Goal: Information Seeking & Learning: Find specific fact

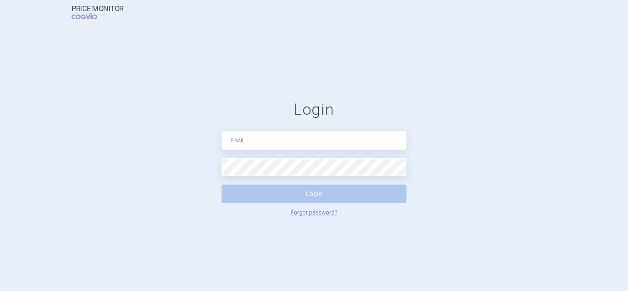
click at [246, 145] on input "text" at bounding box center [313, 140] width 185 height 18
type input "[PERSON_NAME][EMAIL_ADDRESS][PERSON_NAME][DOMAIN_NAME]"
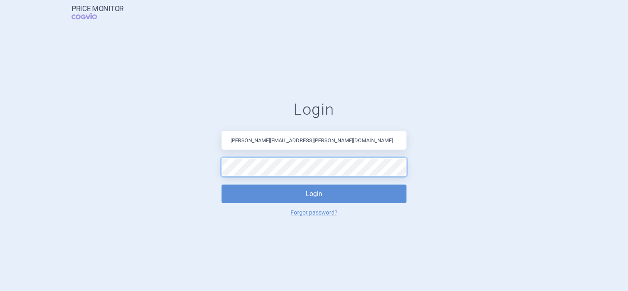
click at [221, 184] on button "Login" at bounding box center [313, 193] width 185 height 18
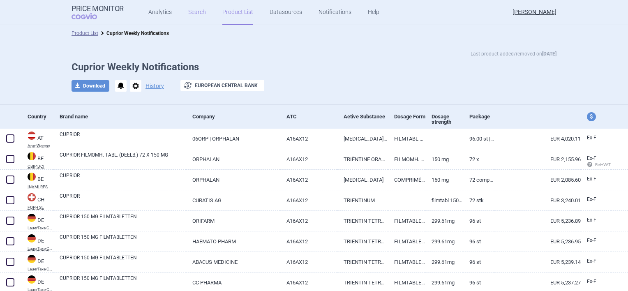
click at [196, 13] on link "Search" at bounding box center [197, 12] width 18 height 25
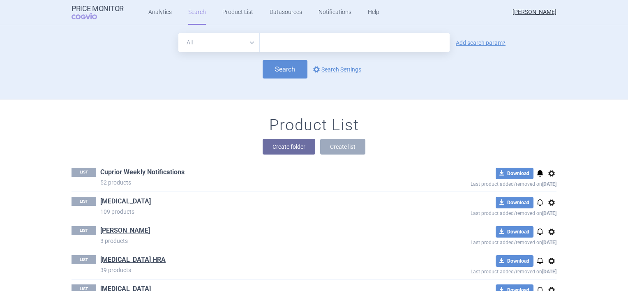
click at [270, 42] on input "text" at bounding box center [355, 42] width 190 height 18
type input "kigabeq"
click at [284, 70] on button "Search" at bounding box center [284, 69] width 45 height 18
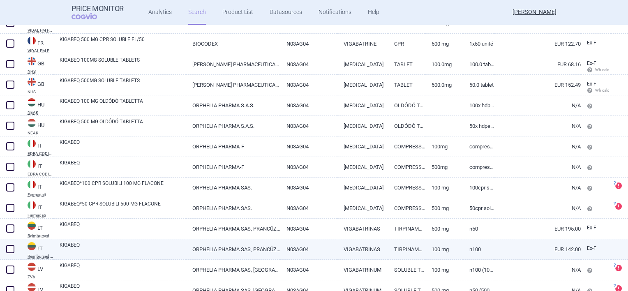
scroll to position [338, 0]
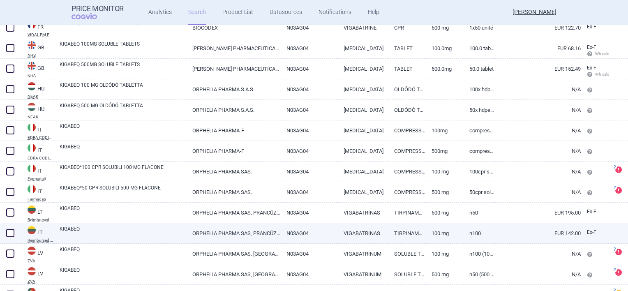
click at [41, 238] on abbr "Reimbursed list" at bounding box center [41, 240] width 26 height 4
select select "EUR"
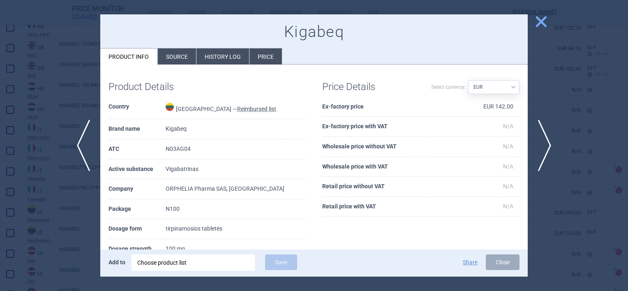
click at [183, 54] on li "Source" at bounding box center [177, 56] width 38 height 16
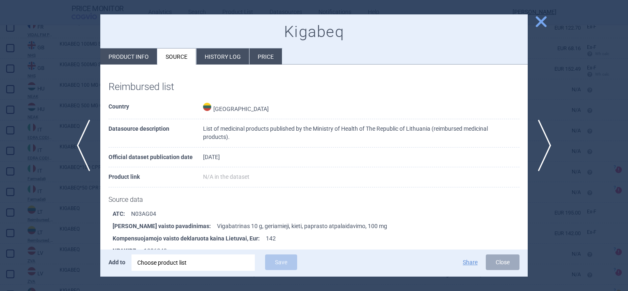
click at [264, 54] on li "Price" at bounding box center [265, 56] width 32 height 16
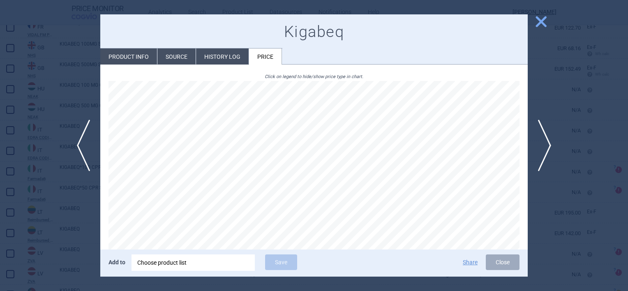
click at [134, 54] on li "Product info" at bounding box center [128, 56] width 57 height 16
select select "EUR"
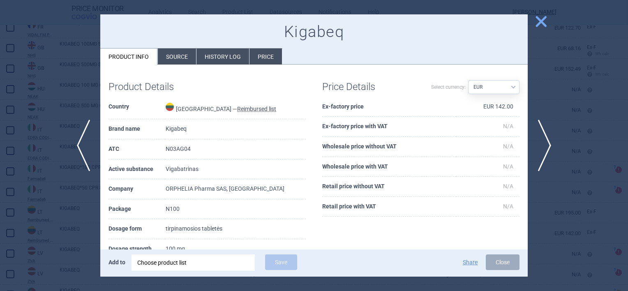
click at [544, 21] on span "close" at bounding box center [541, 21] width 14 height 14
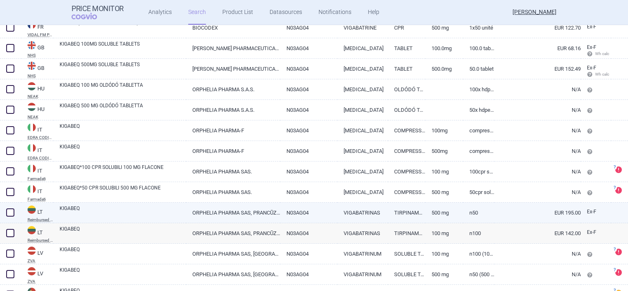
click at [70, 210] on link "KIGABEQ" at bounding box center [123, 212] width 127 height 15
select select "EUR"
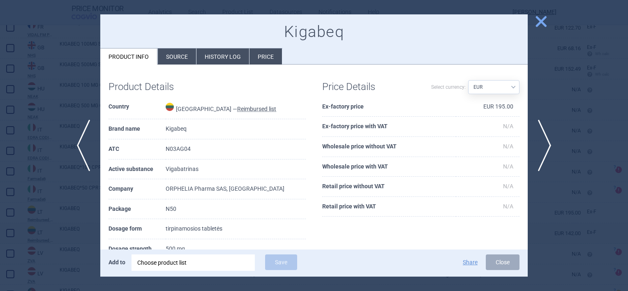
click at [542, 21] on span "close" at bounding box center [541, 21] width 14 height 14
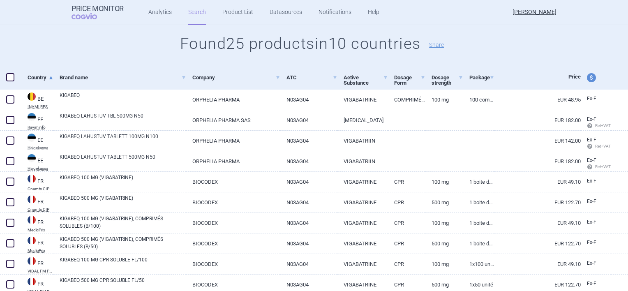
scroll to position [82, 0]
